Goal: Transaction & Acquisition: Purchase product/service

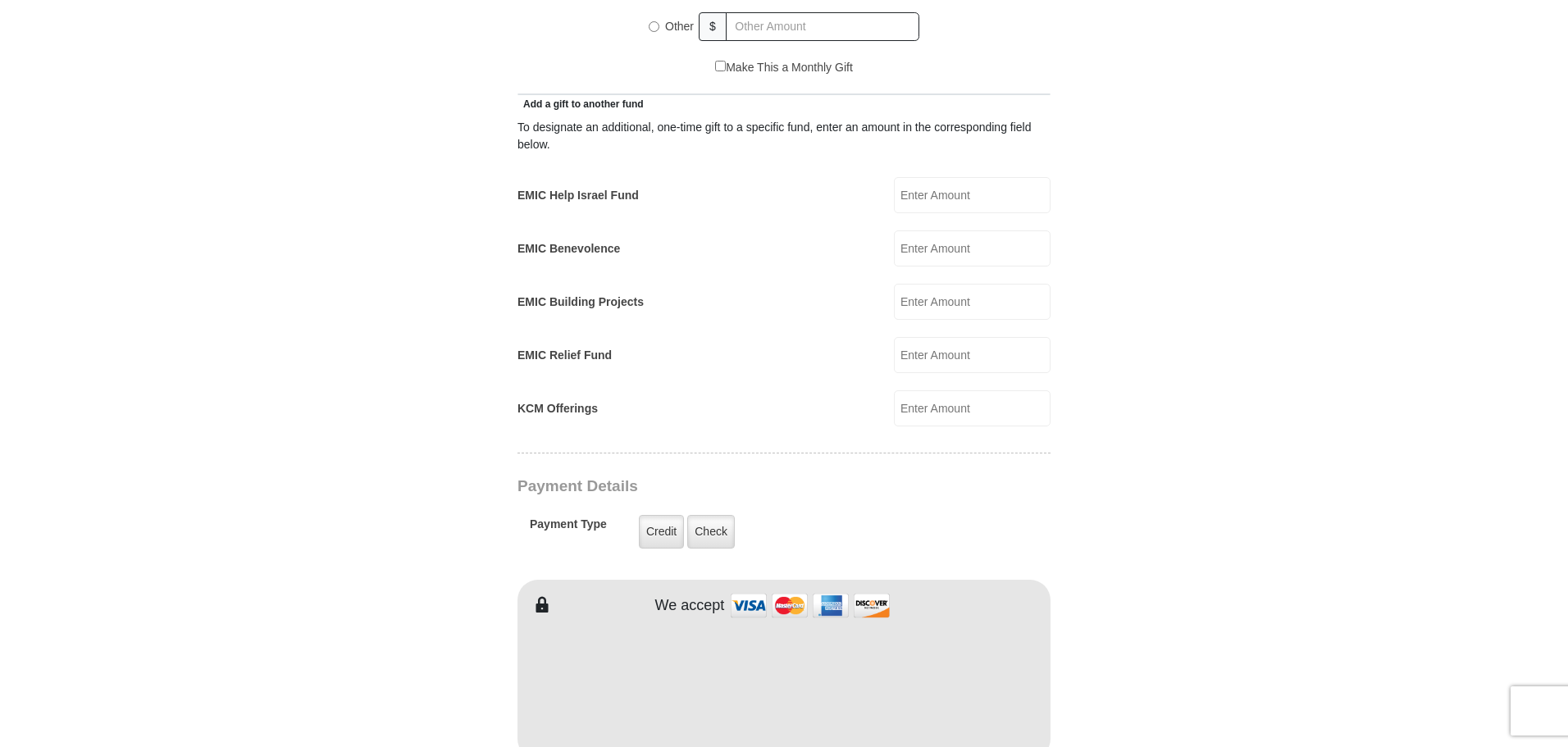
scroll to position [861, 0]
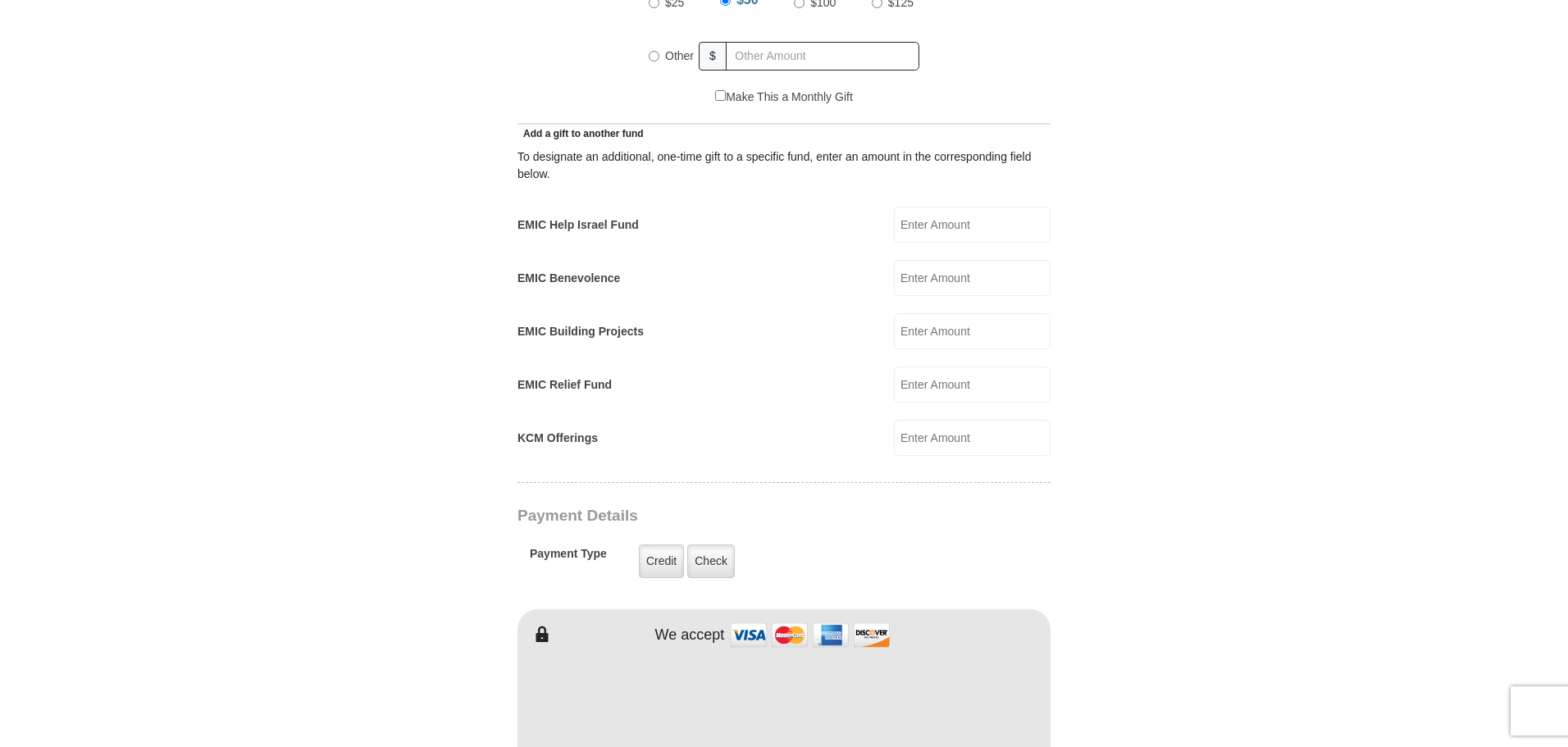
drag, startPoint x: 939, startPoint y: 238, endPoint x: 944, endPoint y: 211, distance: 27.5
click at [944, 211] on div "To designate an additional, one-time gift to a specific fund, enter an amount i…" at bounding box center [784, 298] width 533 height 314
click at [944, 211] on input "EMIC Help Israel Fund" at bounding box center [971, 224] width 157 height 36
type input "500"
click at [1138, 223] on form "[GEOGRAPHIC_DATA][DEMOGRAPHIC_DATA] Online Giving Because of gifts like yours, …" at bounding box center [784, 416] width 935 height 2424
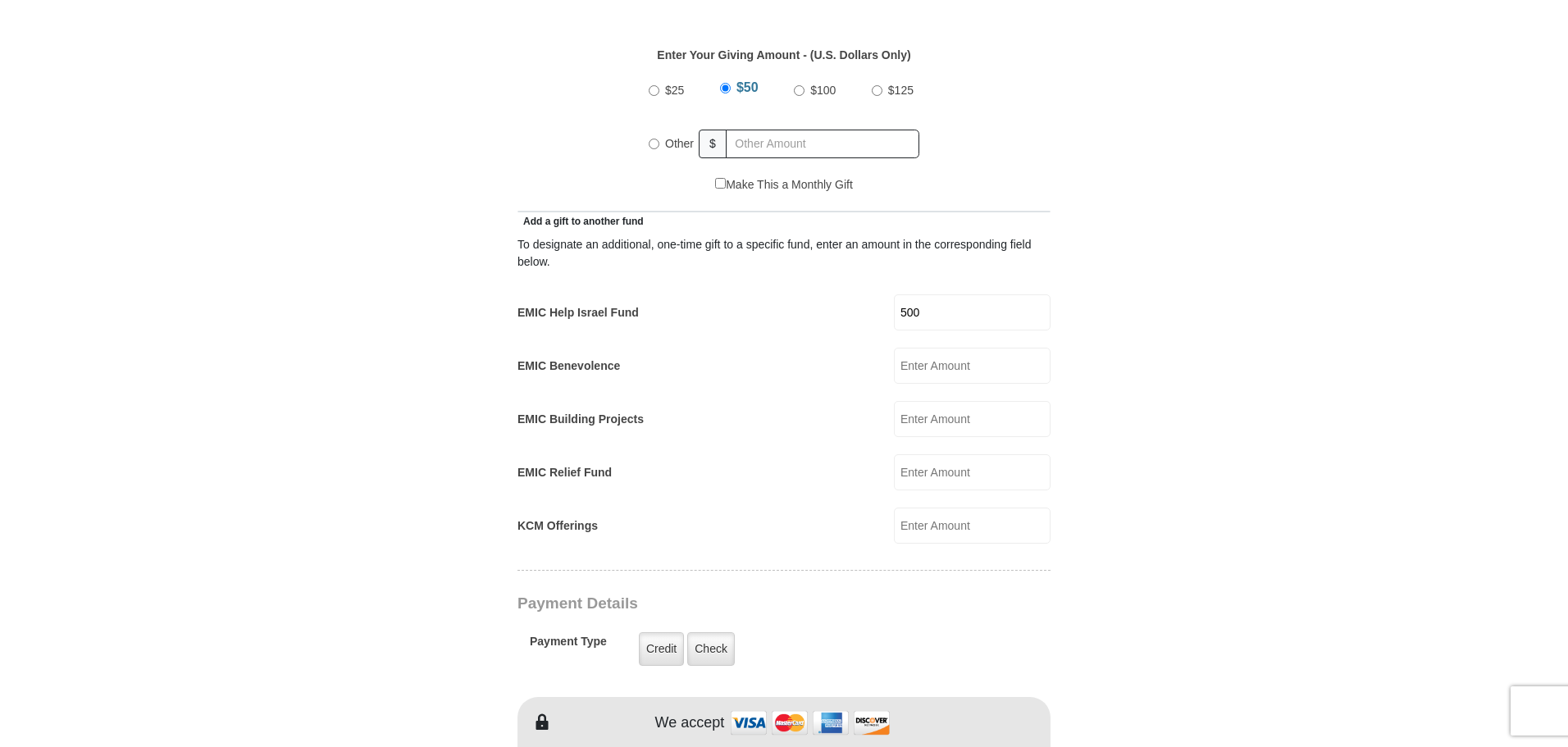
scroll to position [697, 0]
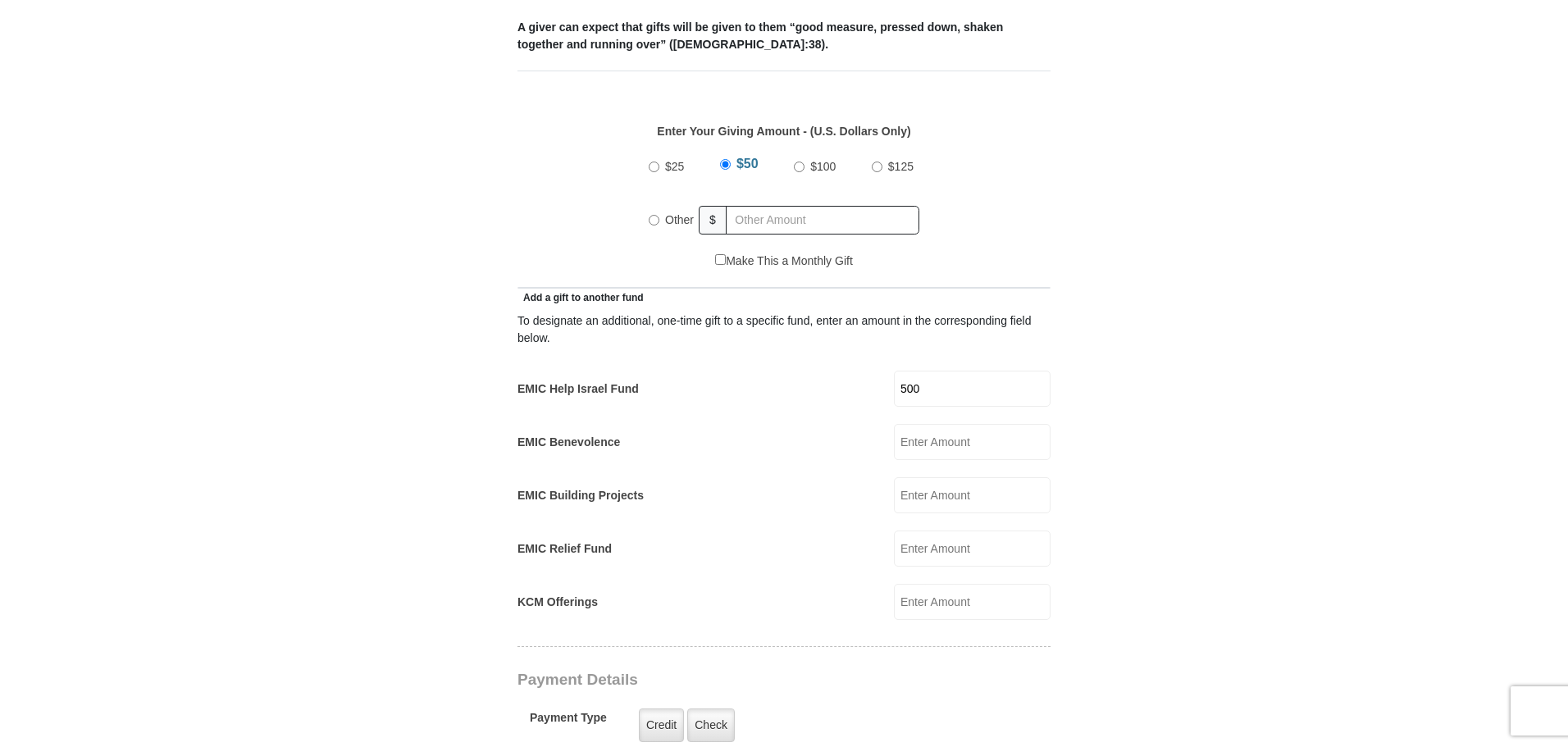
click at [657, 215] on input "Other" at bounding box center [654, 220] width 11 height 11
radio input "true"
type input "2"
click at [489, 317] on form "[GEOGRAPHIC_DATA][DEMOGRAPHIC_DATA] Online Giving Because of gifts like yours, …" at bounding box center [784, 580] width 935 height 2424
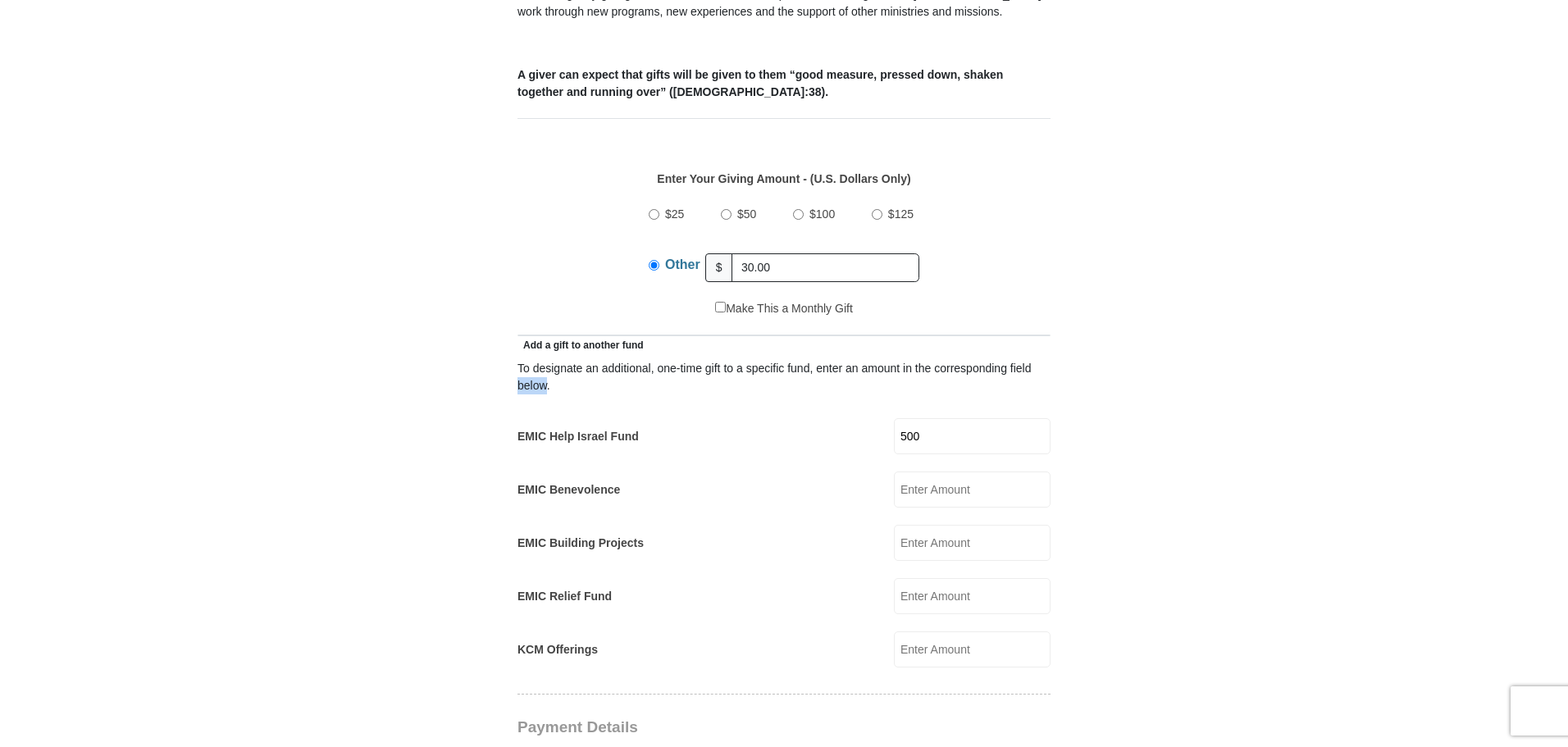
scroll to position [632, 0]
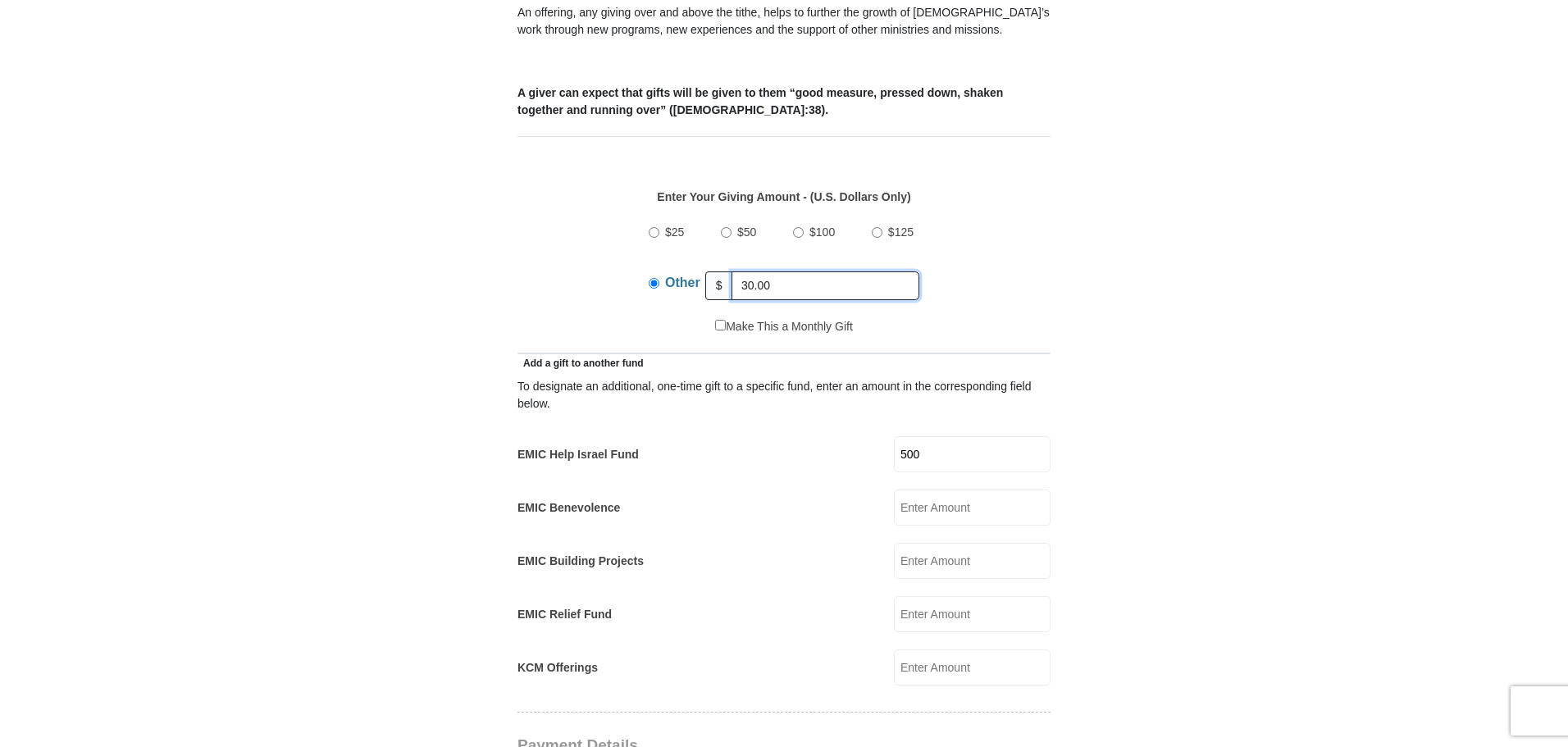
click at [798, 272] on input "30.00" at bounding box center [825, 286] width 188 height 28
type input "30"
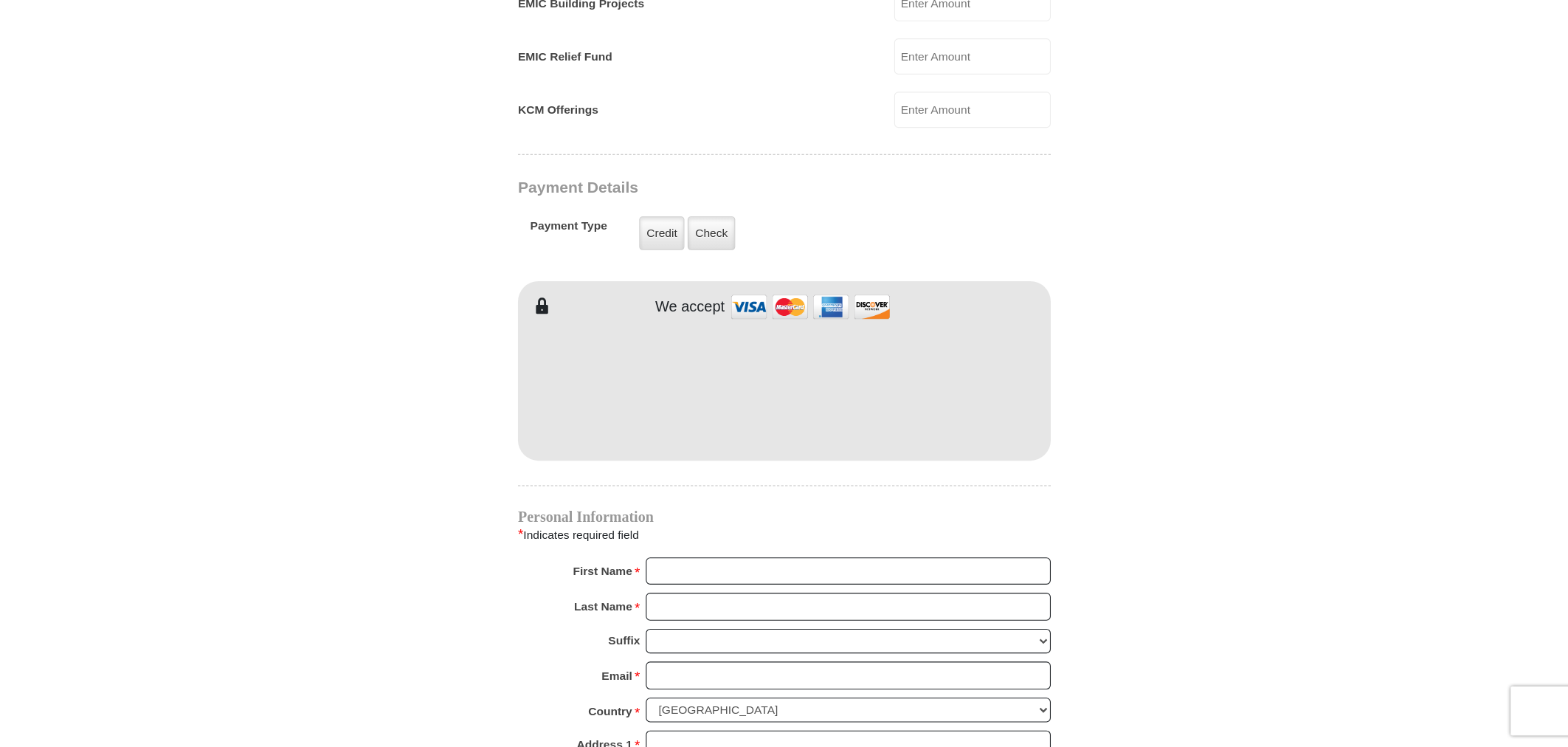
scroll to position [1071, 0]
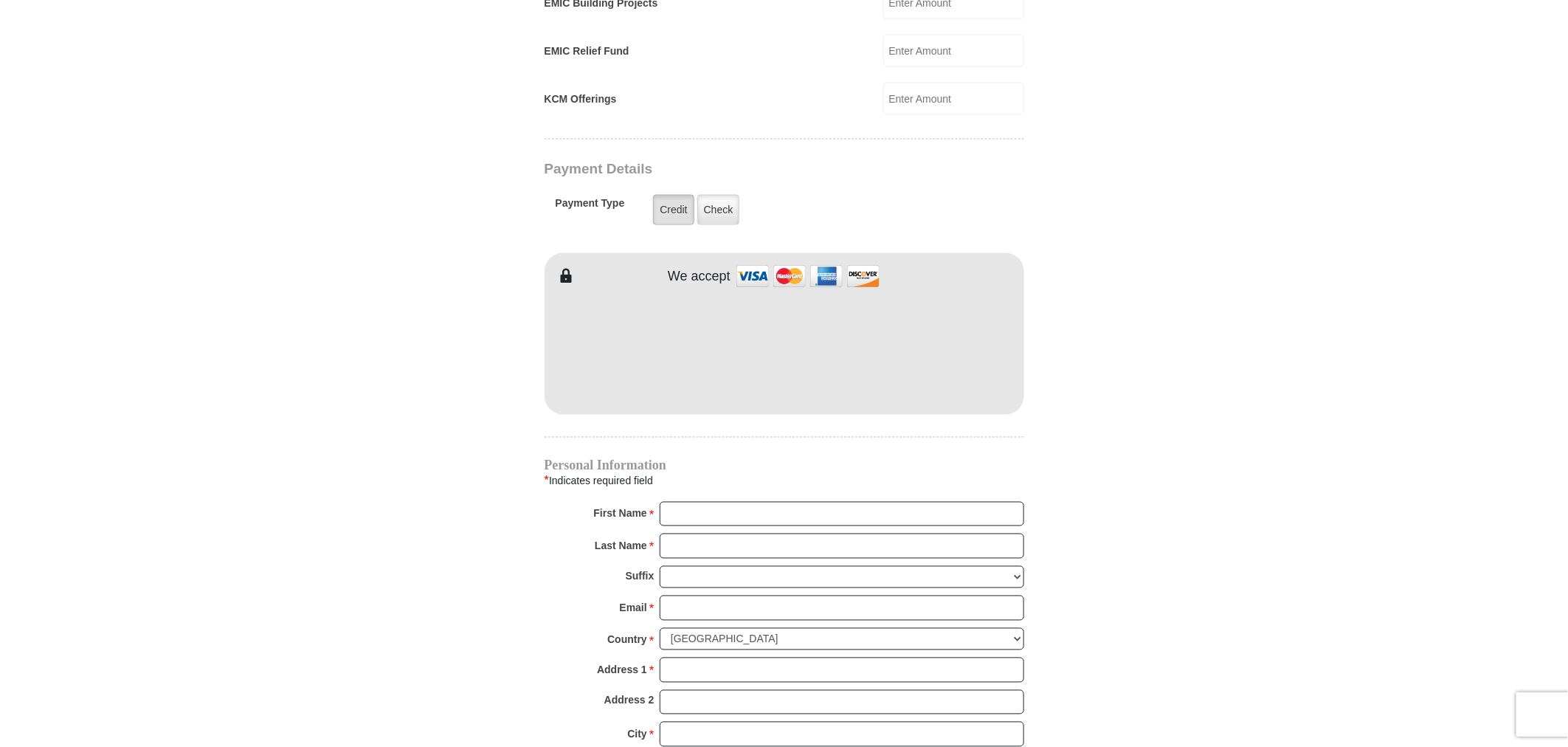
click at [665, 195] on label "Credit" at bounding box center [673, 210] width 41 height 30
click at [0, 0] on input "Credit" at bounding box center [0, 0] width 0 height 0
click at [743, 502] on input "First Name *" at bounding box center [841, 514] width 364 height 25
type input "t"
type input "[PERSON_NAME]"
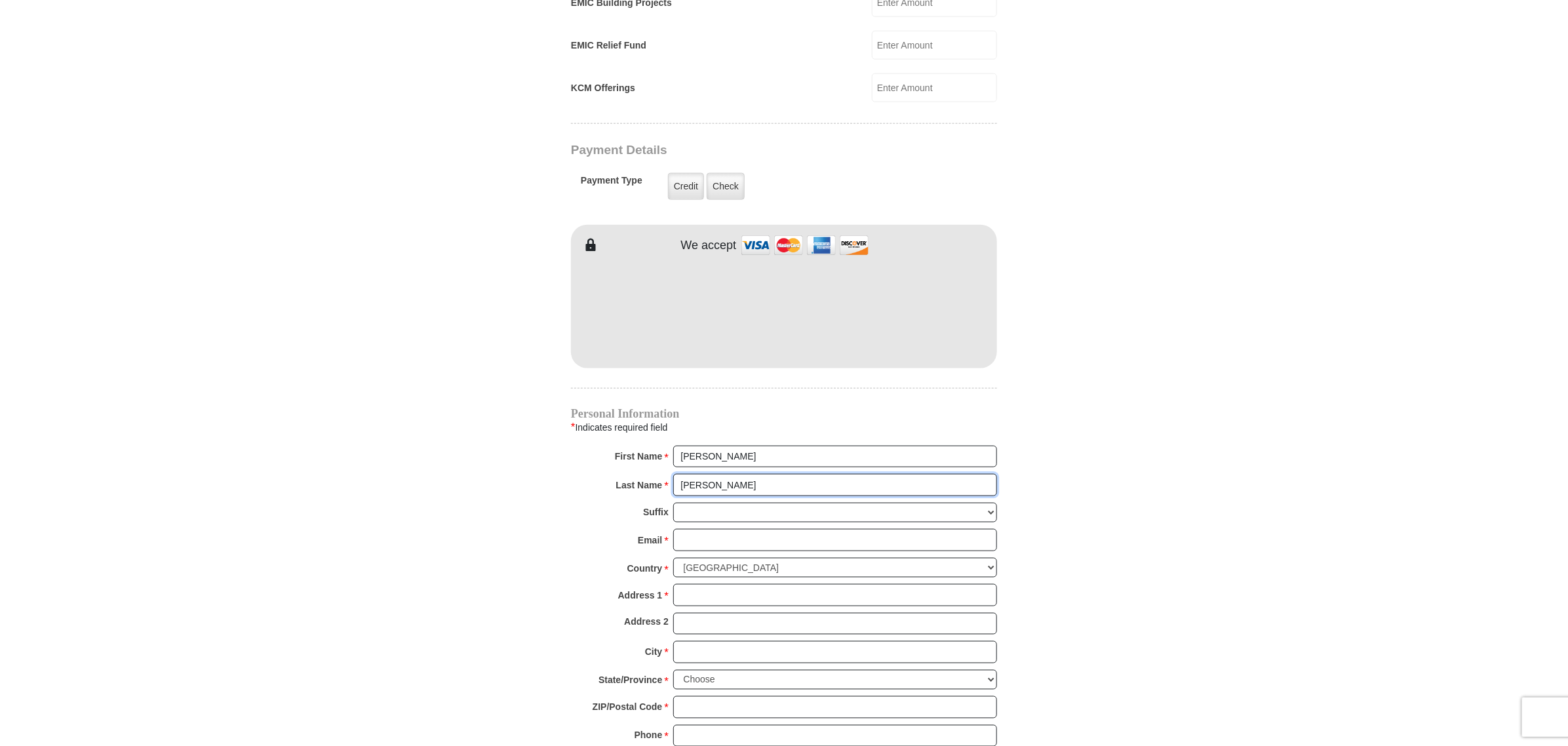
type input "[PERSON_NAME]"
click at [731, 529] on input "Email *" at bounding box center [835, 539] width 324 height 22
type input "[EMAIL_ADDRESS][DOMAIN_NAME]"
type input "1725 Newbridge Cir"
type input "ELGIN"
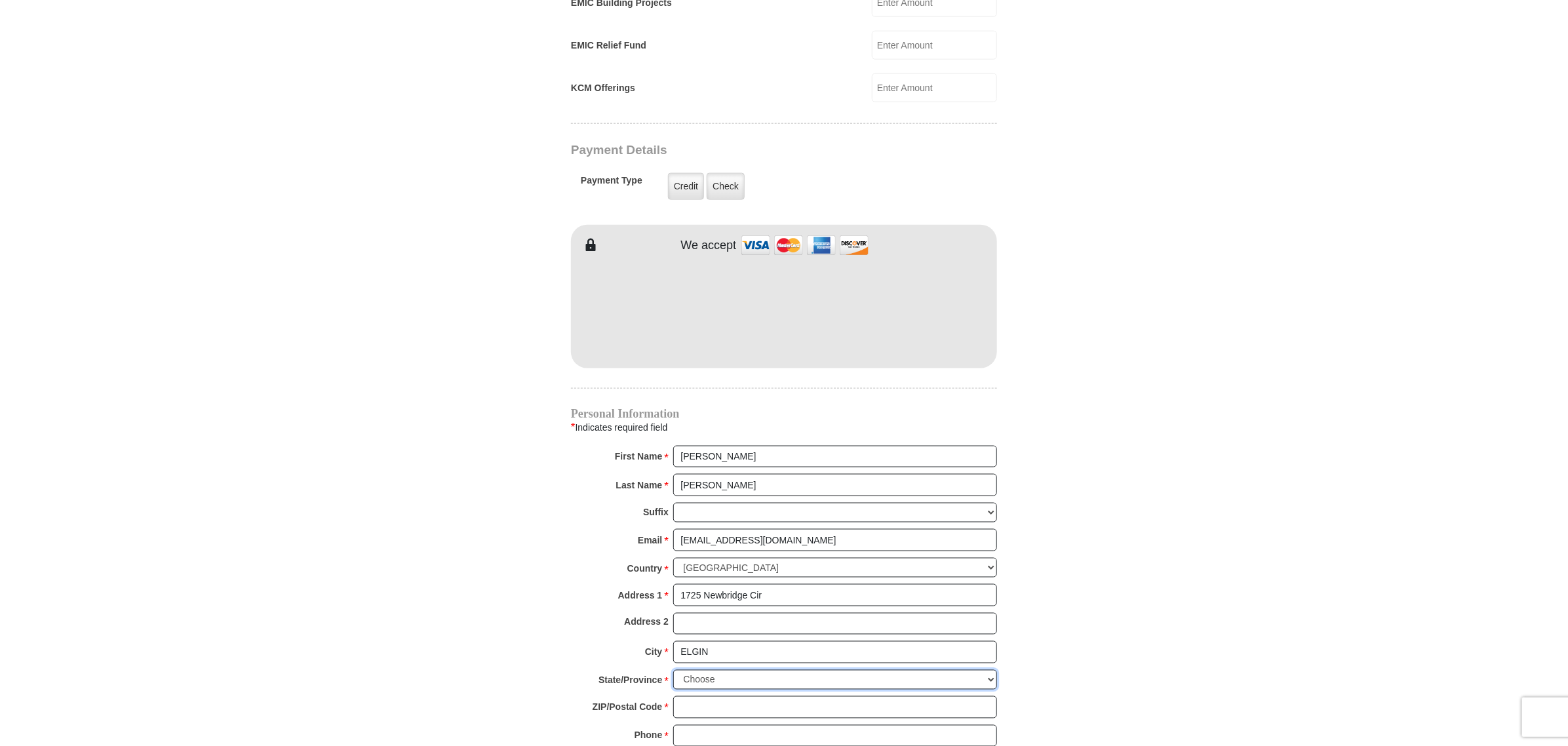
select select "IL"
type input "60123"
type input "8473057982"
click at [451, 516] on form "[GEOGRAPHIC_DATA][DEMOGRAPHIC_DATA] Online Giving Because of gifts like yours, …" at bounding box center [784, 70] width 748 height 1939
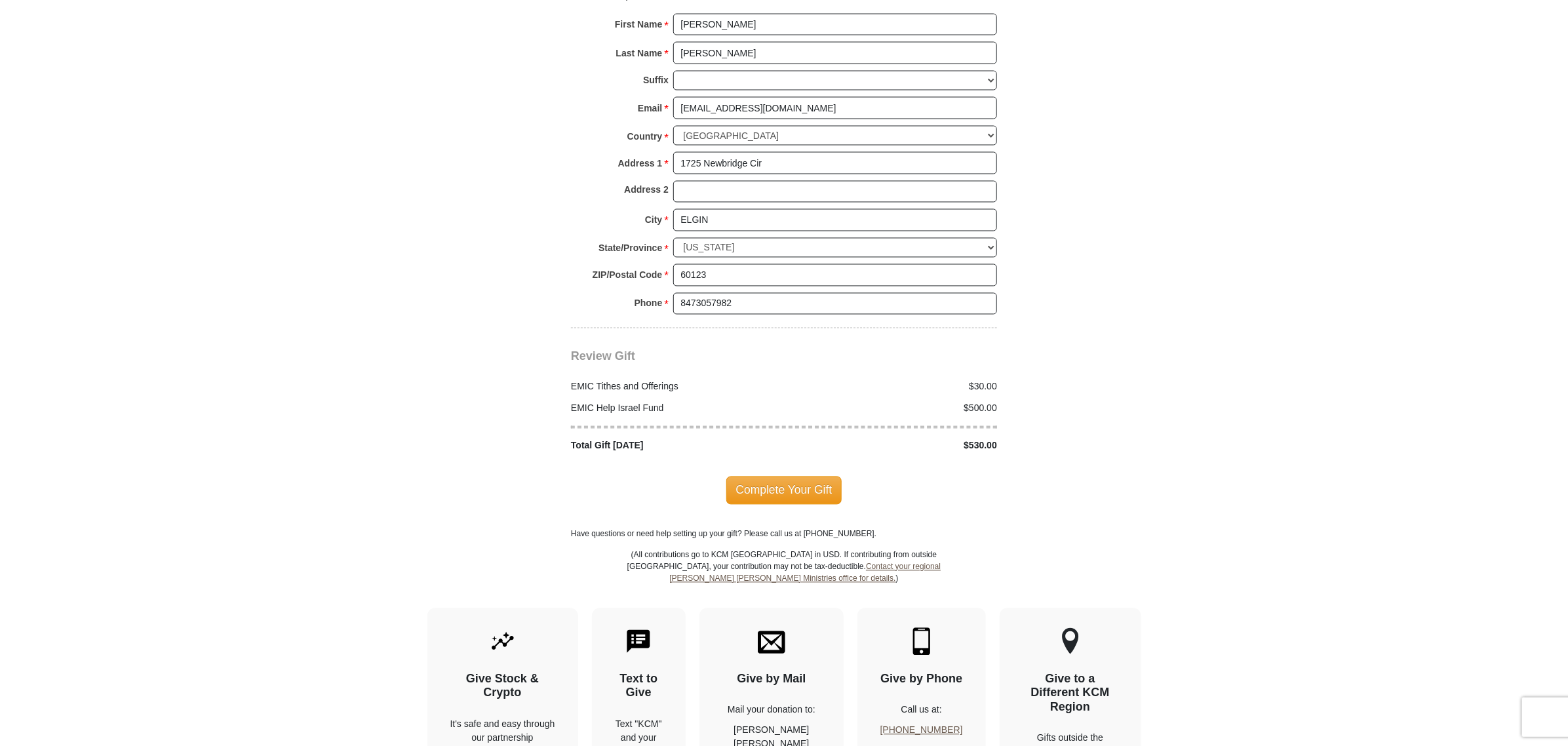
scroll to position [1442, 0]
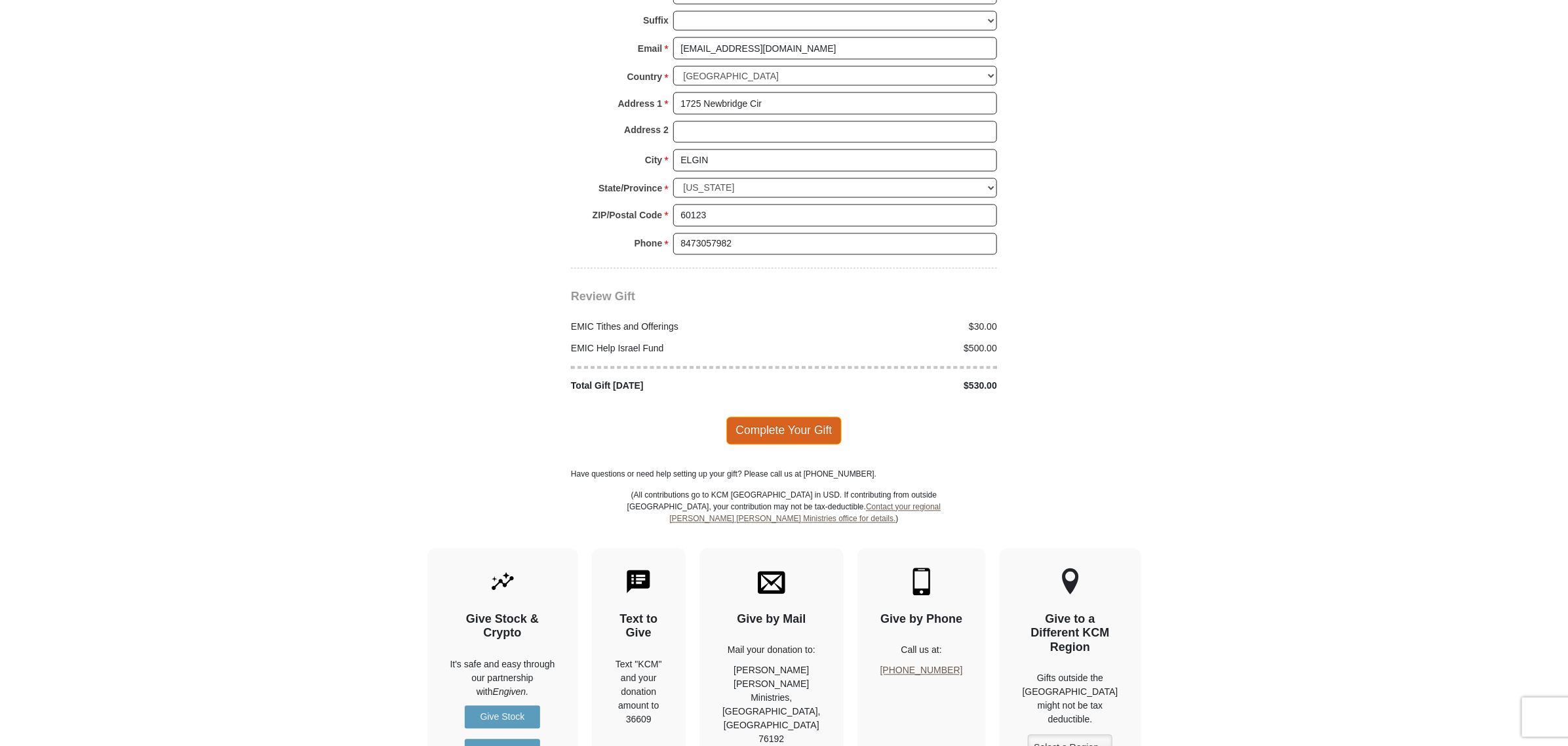
click at [743, 417] on span "Complete Your Gift" at bounding box center [784, 430] width 116 height 28
